Goal: Navigation & Orientation: Find specific page/section

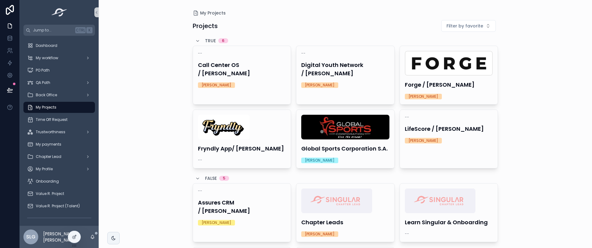
scroll to position [105, 0]
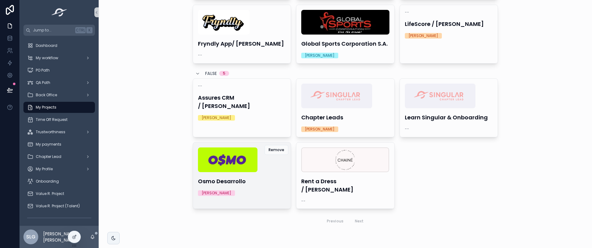
click at [230, 185] on div "Osmo Desarrollo [PERSON_NAME]" at bounding box center [242, 172] width 98 height 58
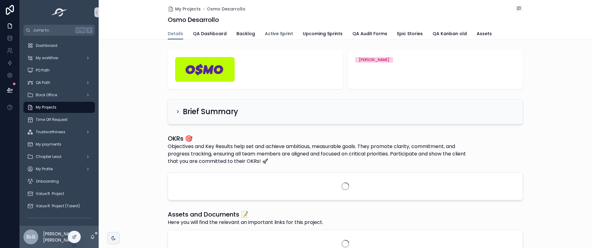
click at [282, 32] on span "Active Sprint" at bounding box center [279, 34] width 28 height 6
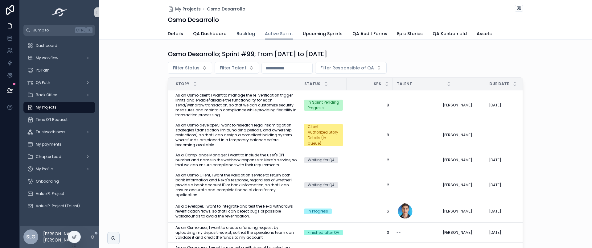
click at [241, 32] on span "Backlog" at bounding box center [246, 34] width 19 height 6
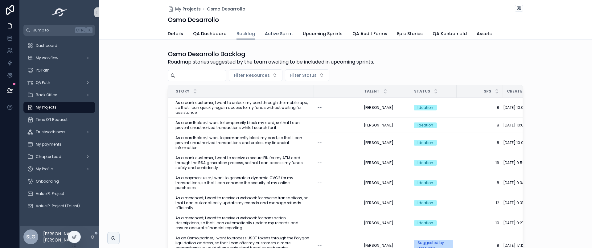
click at [272, 35] on span "Active Sprint" at bounding box center [279, 34] width 28 height 6
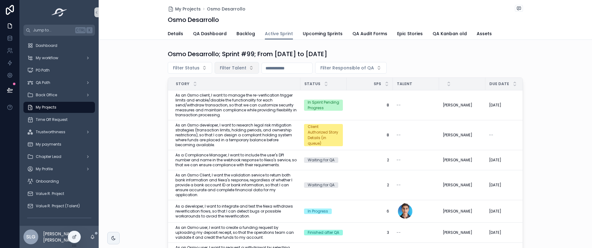
click at [237, 72] on button "Filter Talent" at bounding box center [237, 68] width 44 height 12
click at [415, 48] on div "Osmo Desarrollo; Sprint #99; From Sep-23-25 to Oct-06-25 Filter Status Filter T…" at bounding box center [346, 156] width 494 height 219
click at [403, 35] on span "Epic Stories" at bounding box center [410, 34] width 26 height 6
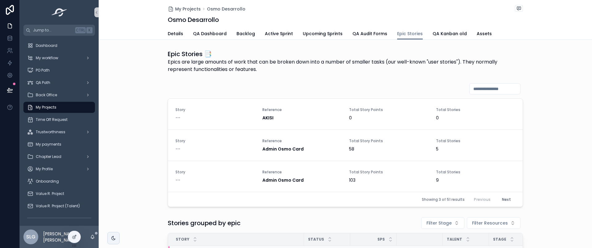
click at [388, 12] on div "My Projects Osmo Desarrollo" at bounding box center [345, 9] width 355 height 8
click at [265, 31] on span "Active Sprint" at bounding box center [279, 34] width 28 height 6
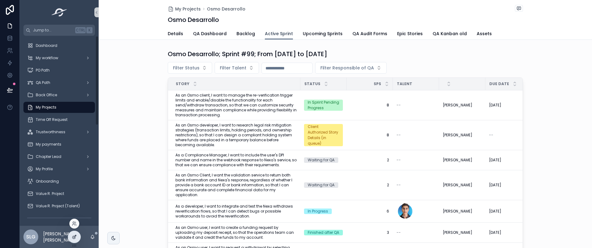
scroll to position [129, 0]
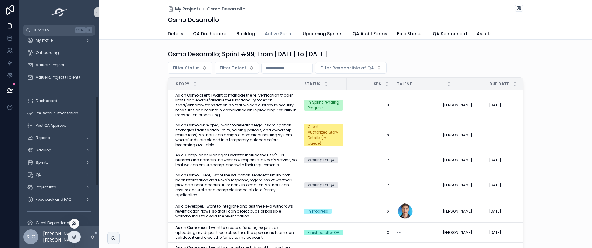
click at [74, 223] on icon at bounding box center [74, 223] width 2 height 2
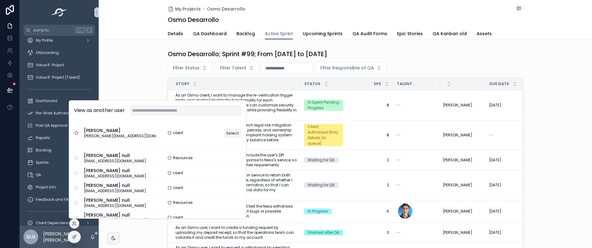
click at [224, 135] on button "Select" at bounding box center [232, 133] width 17 height 9
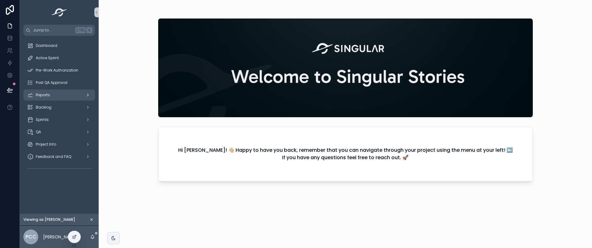
click at [53, 92] on div "Reports" at bounding box center [59, 95] width 64 height 10
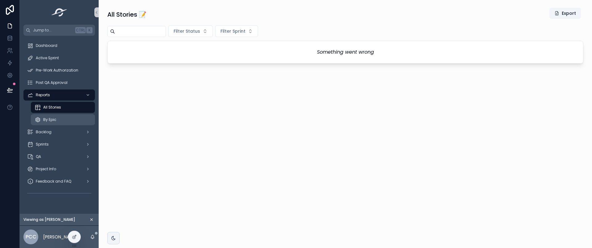
click at [67, 119] on div "By Epic" at bounding box center [63, 120] width 57 height 10
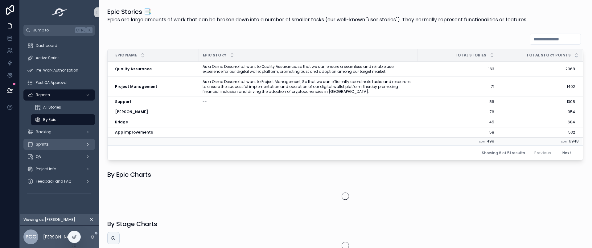
click at [56, 139] on div "Sprints" at bounding box center [59, 144] width 64 height 10
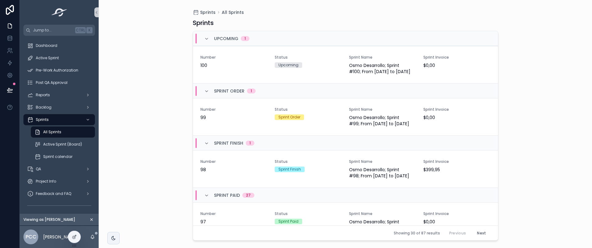
click at [448, 15] on div "Sprints Upcoming 1 Number 100 Status Upcoming Sprint Name Osmo Desarrollo; Spri…" at bounding box center [346, 128] width 306 height 226
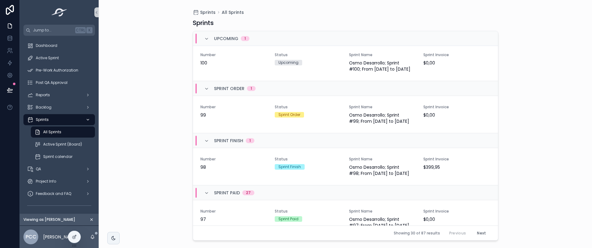
scroll to position [2, 0]
click at [58, 104] on div "Backlog" at bounding box center [59, 107] width 64 height 10
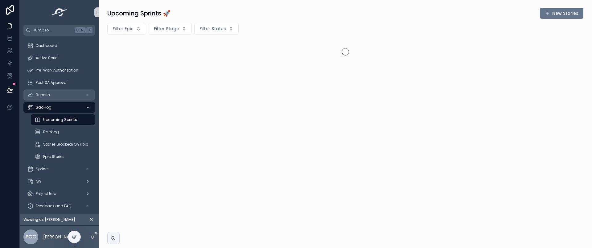
click at [60, 97] on div "Reports" at bounding box center [59, 95] width 64 height 10
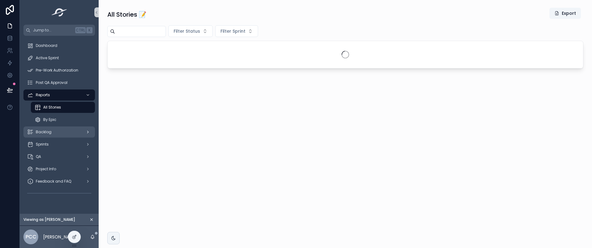
click at [70, 132] on div "Backlog" at bounding box center [59, 132] width 64 height 10
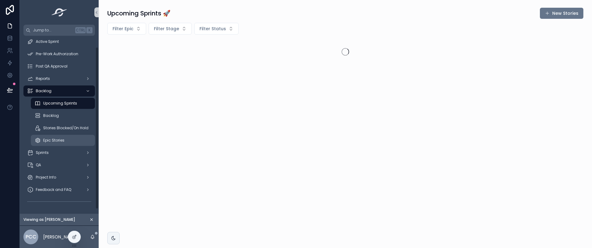
scroll to position [17, 0]
click at [70, 167] on div "QA" at bounding box center [59, 165] width 64 height 10
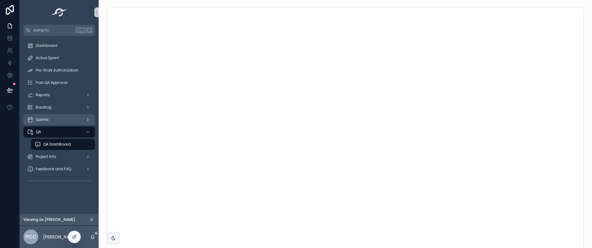
click at [73, 122] on div "Sprints" at bounding box center [59, 120] width 64 height 10
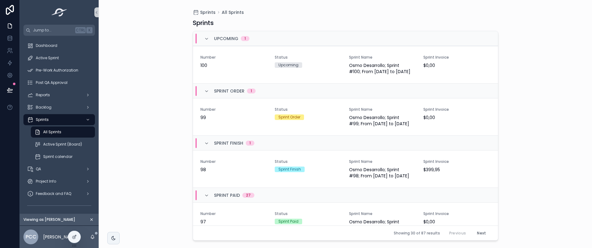
click at [69, 133] on div "All Sprints" at bounding box center [63, 132] width 57 height 10
click at [72, 105] on div "Backlog" at bounding box center [59, 107] width 64 height 10
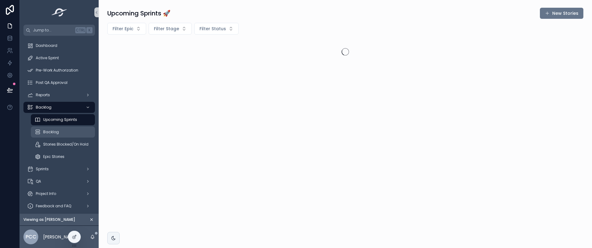
click at [67, 130] on div "Backlog" at bounding box center [63, 132] width 57 height 10
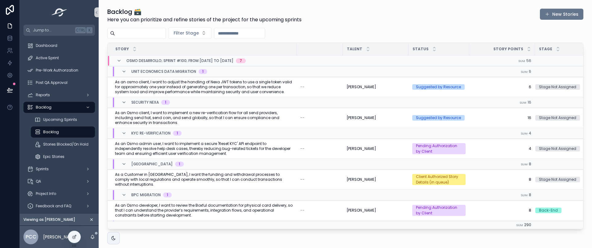
click at [321, 29] on div "Filter Stage" at bounding box center [345, 33] width 476 height 12
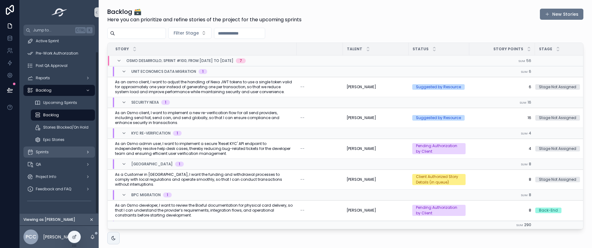
click at [68, 150] on div "Sprints" at bounding box center [59, 152] width 64 height 10
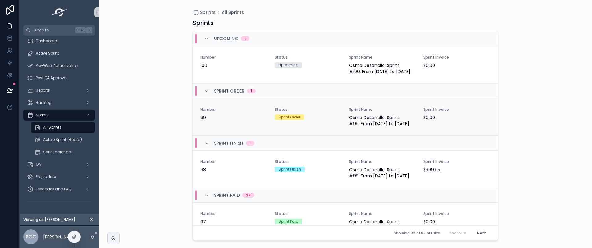
scroll to position [129, 0]
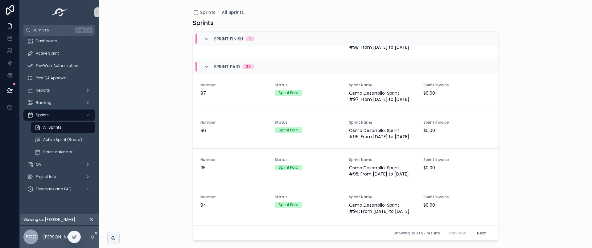
drag, startPoint x: 410, startPoint y: 38, endPoint x: 332, endPoint y: 2, distance: 85.9
click at [410, 38] on div "Sprint Finish 1" at bounding box center [345, 38] width 305 height 15
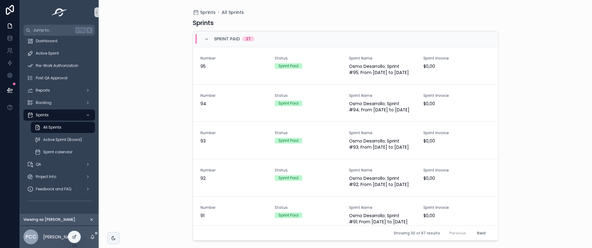
scroll to position [0, 0]
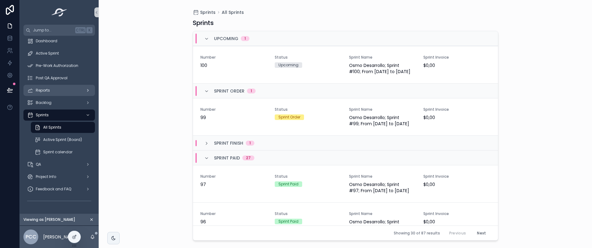
click at [52, 91] on div "Reports" at bounding box center [59, 90] width 64 height 10
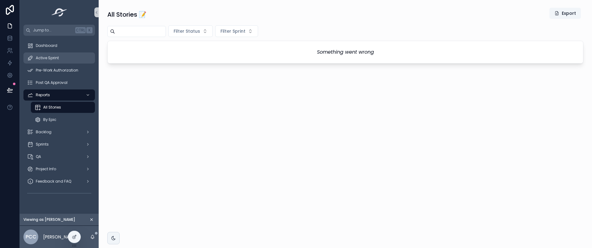
click at [60, 59] on div "Active Sprint" at bounding box center [59, 58] width 64 height 10
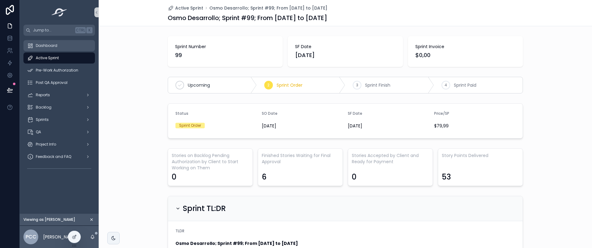
click at [51, 44] on span "Dashboard" at bounding box center [47, 45] width 22 height 5
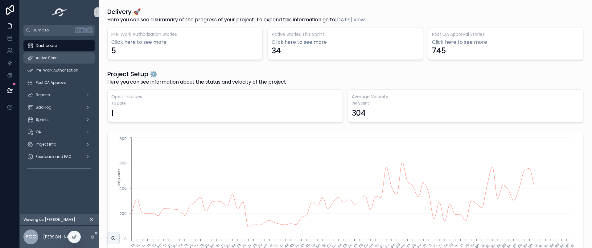
click at [79, 54] on div "Active Sprint" at bounding box center [59, 58] width 64 height 10
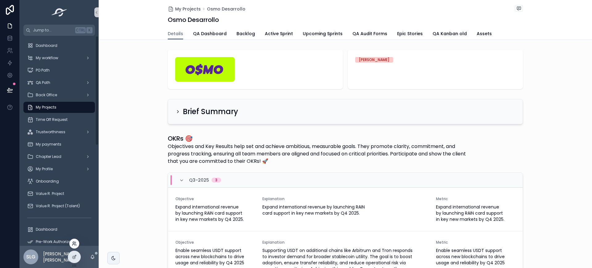
click at [75, 245] on icon at bounding box center [74, 243] width 5 height 5
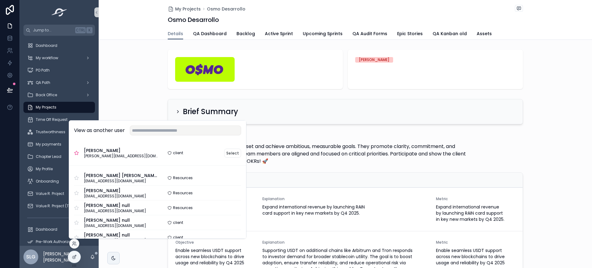
click at [170, 155] on div "client" at bounding box center [176, 153] width 16 height 5
click at [224, 155] on button "Select" at bounding box center [232, 153] width 17 height 9
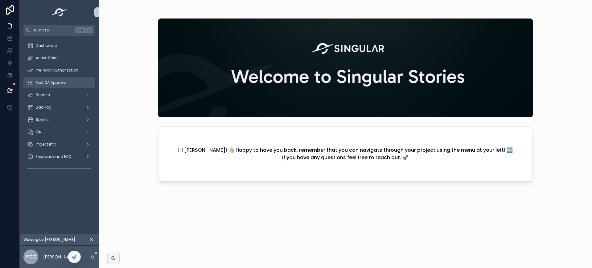
click at [81, 82] on div "Post QA Approval" at bounding box center [59, 83] width 64 height 10
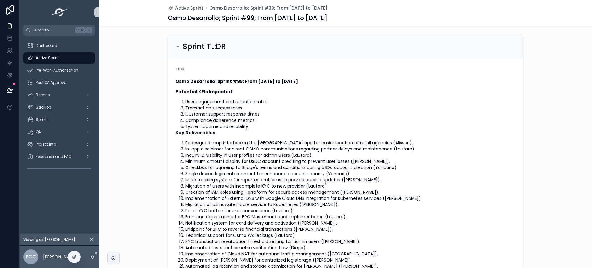
scroll to position [129, 0]
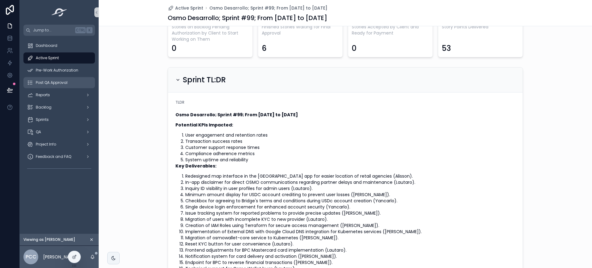
click at [62, 80] on span "Post QA Approval" at bounding box center [52, 82] width 32 height 5
